Goal: Transaction & Acquisition: Purchase product/service

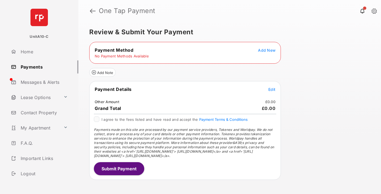
click at [267, 50] on span "Add New" at bounding box center [266, 50] width 17 height 5
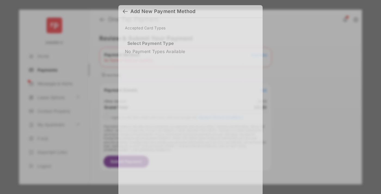
scroll to position [4, 0]
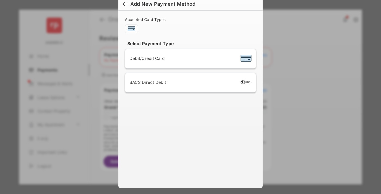
click at [146, 58] on span "Debit/Credit Card" at bounding box center [147, 58] width 35 height 5
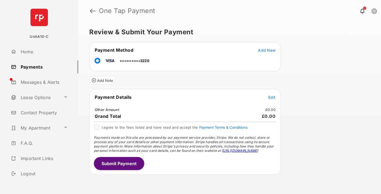
click at [272, 97] on span "Edit" at bounding box center [271, 97] width 7 height 5
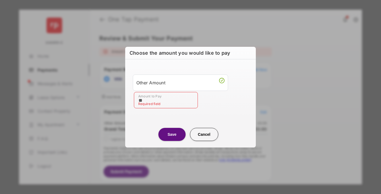
type input "**"
click at [172, 134] on button "Save" at bounding box center [171, 134] width 27 height 13
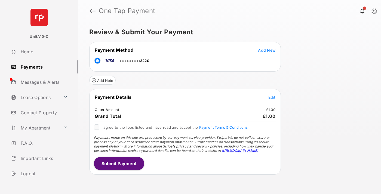
click at [119, 163] on button "Submit Payment" at bounding box center [119, 163] width 50 height 13
